Goal: Task Accomplishment & Management: Use online tool/utility

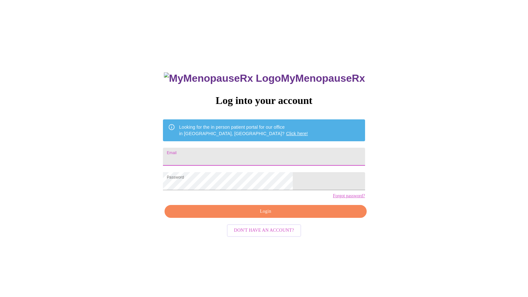
click at [243, 152] on input "Email" at bounding box center [264, 156] width 202 height 18
type input "vickieeisner@gmail.com"
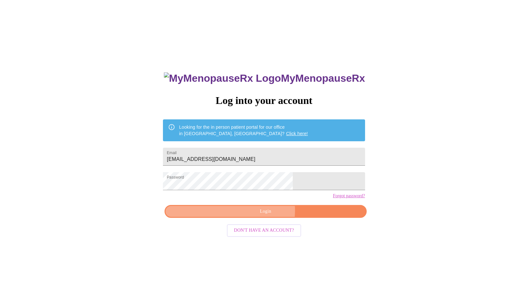
click at [259, 215] on span "Login" at bounding box center [265, 211] width 187 height 8
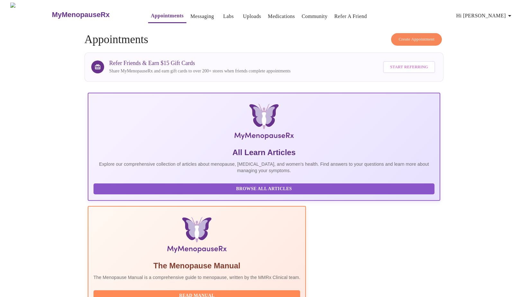
click at [499, 12] on span "Hi [PERSON_NAME]" at bounding box center [484, 15] width 57 height 9
click at [499, 12] on li "Settings" at bounding box center [500, 14] width 30 height 12
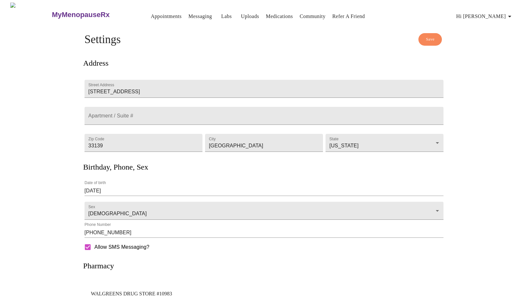
click at [151, 16] on link "Appointments" at bounding box center [166, 16] width 31 height 9
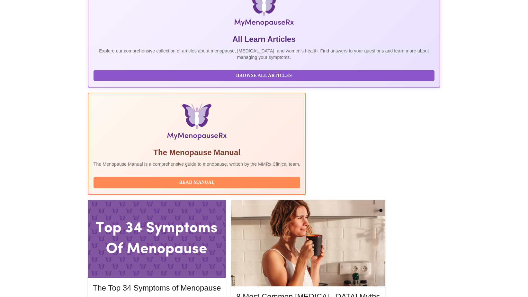
scroll to position [113, 0]
